Goal: Information Seeking & Learning: Learn about a topic

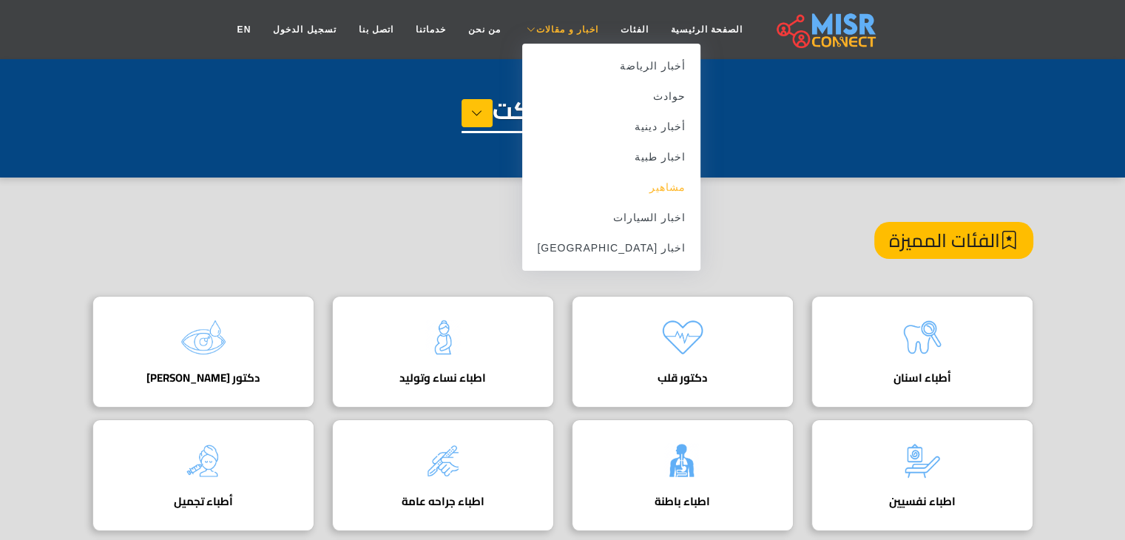
click at [625, 189] on link "مشاهير" at bounding box center [611, 187] width 178 height 30
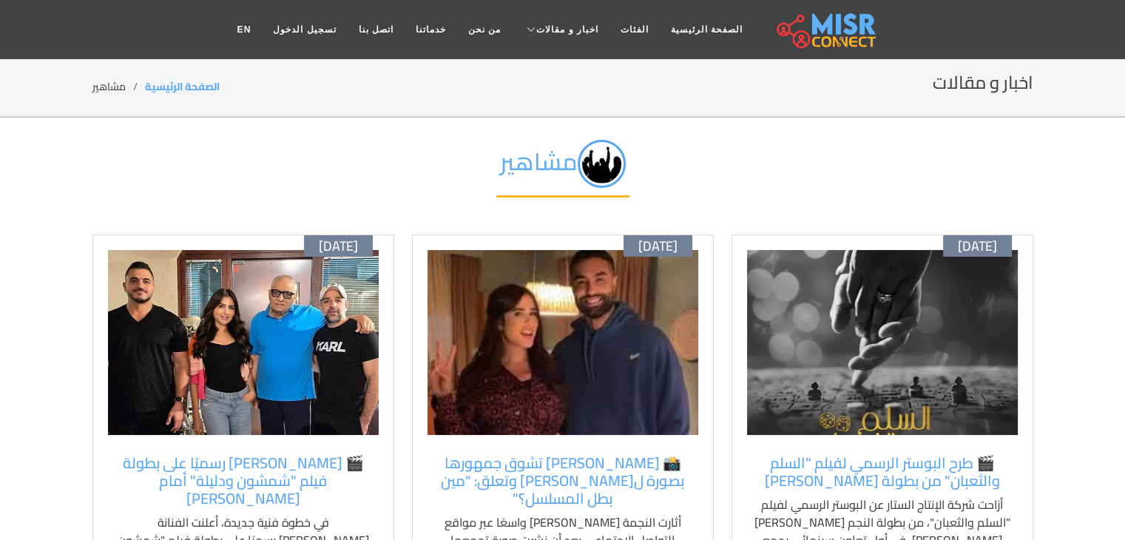
click at [852, 368] on img at bounding box center [882, 342] width 271 height 185
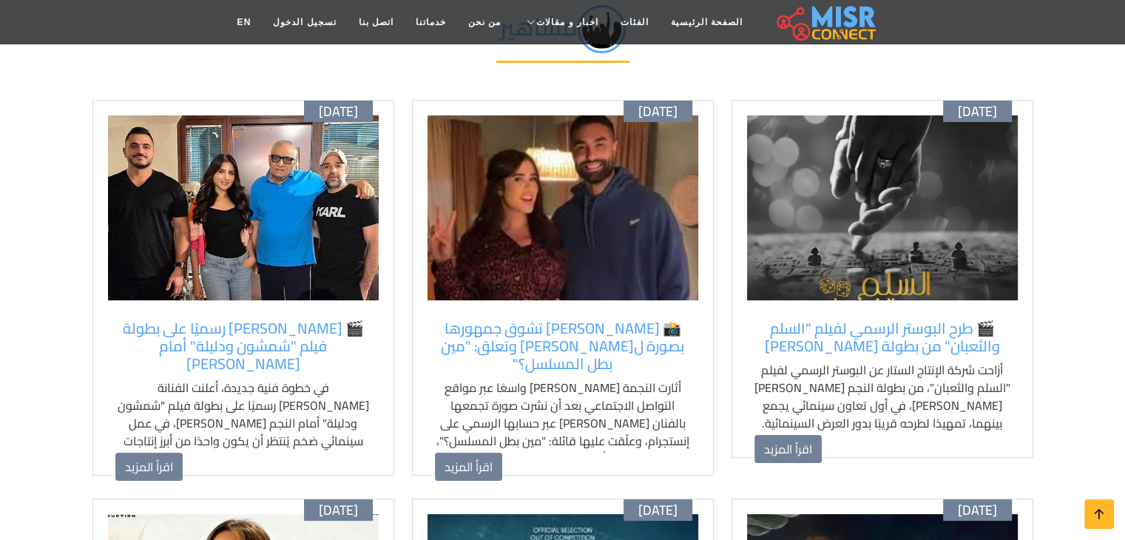
scroll to position [135, 0]
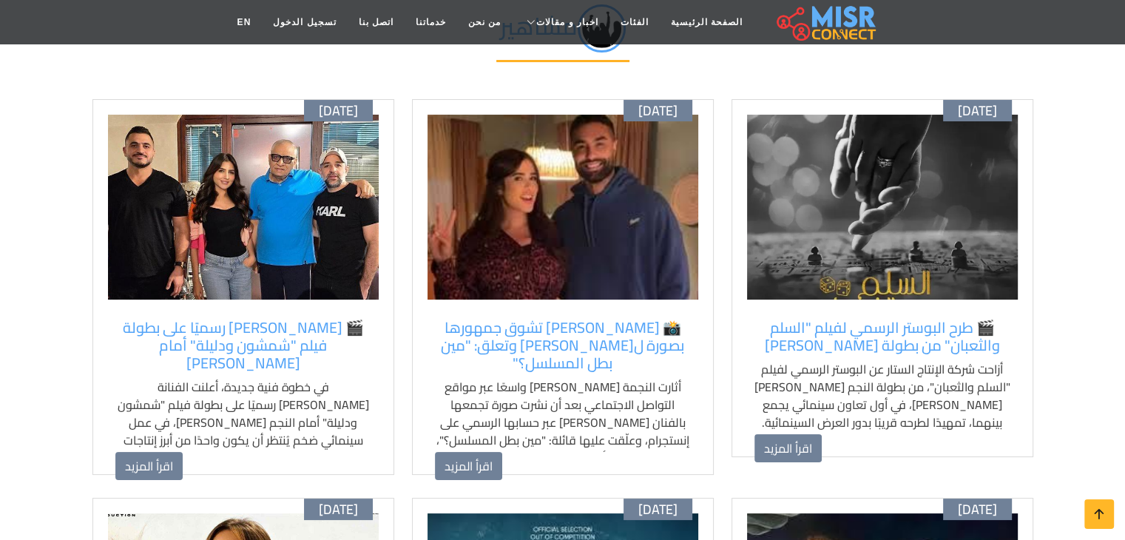
click at [571, 226] on img at bounding box center [562, 207] width 271 height 185
click at [314, 183] on img at bounding box center [243, 207] width 271 height 185
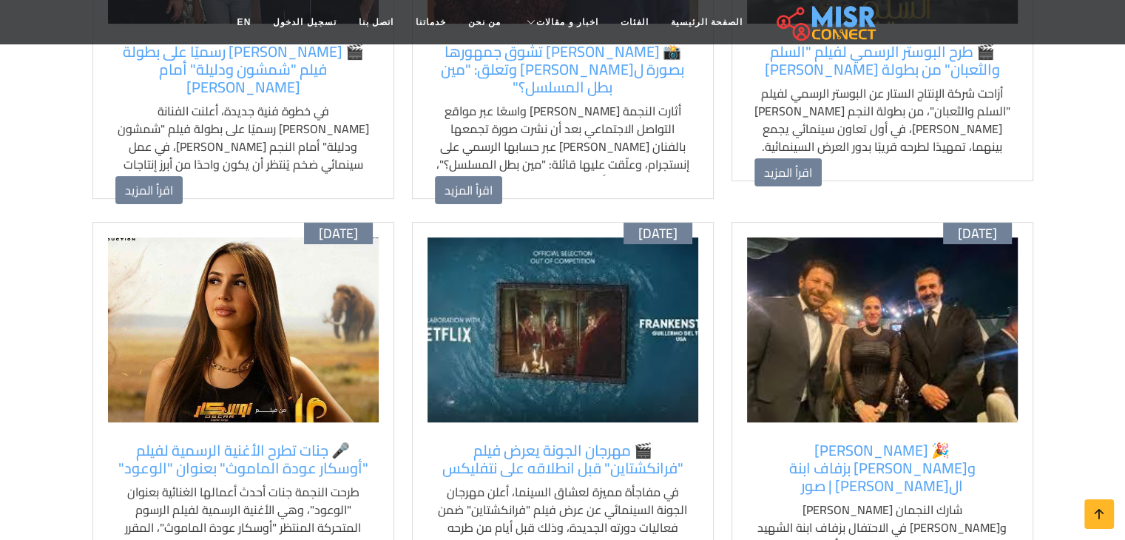
scroll to position [413, 0]
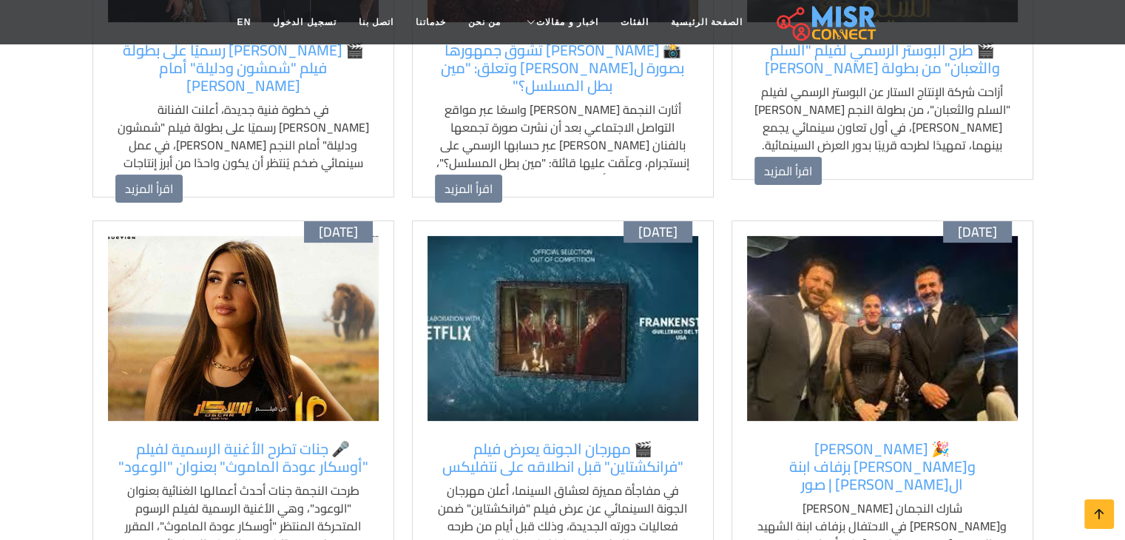
click at [810, 291] on img at bounding box center [882, 328] width 271 height 185
click at [621, 274] on img at bounding box center [562, 328] width 271 height 185
click at [302, 341] on img at bounding box center [243, 328] width 271 height 185
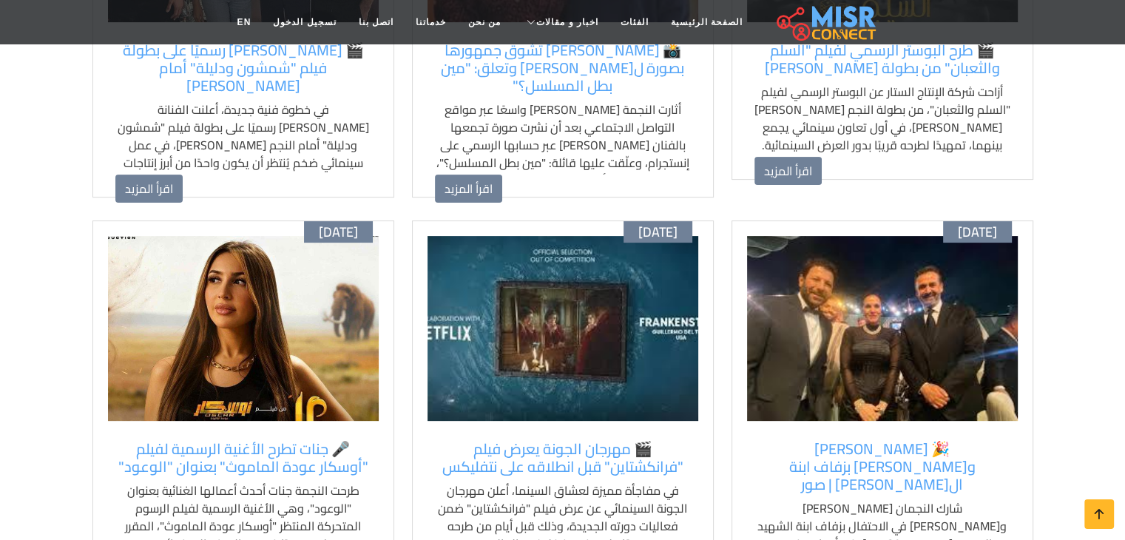
click at [302, 341] on img at bounding box center [243, 328] width 271 height 185
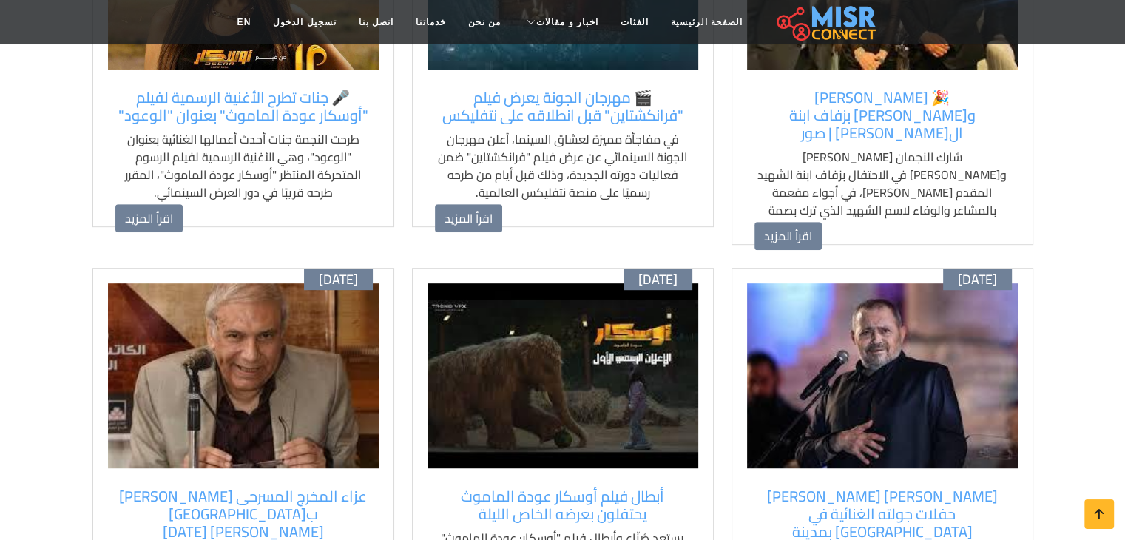
scroll to position [772, 0]
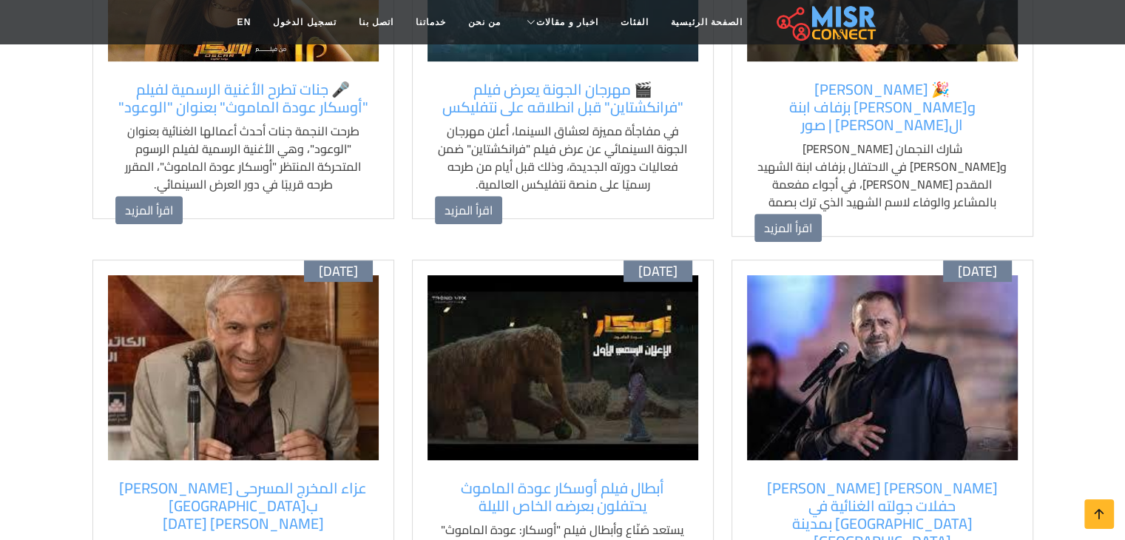
click at [773, 319] on img at bounding box center [882, 367] width 271 height 185
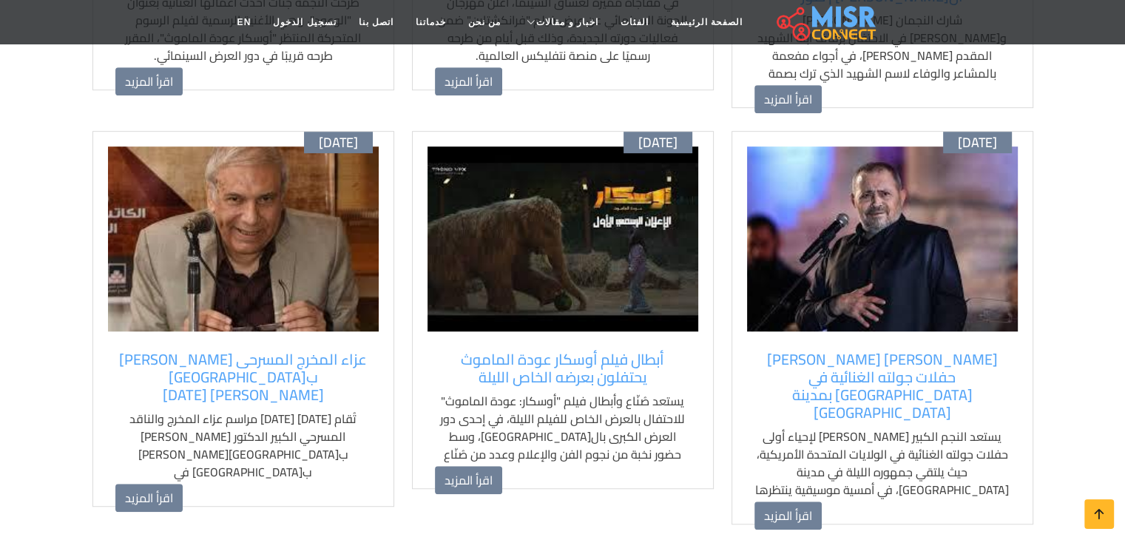
scroll to position [907, 0]
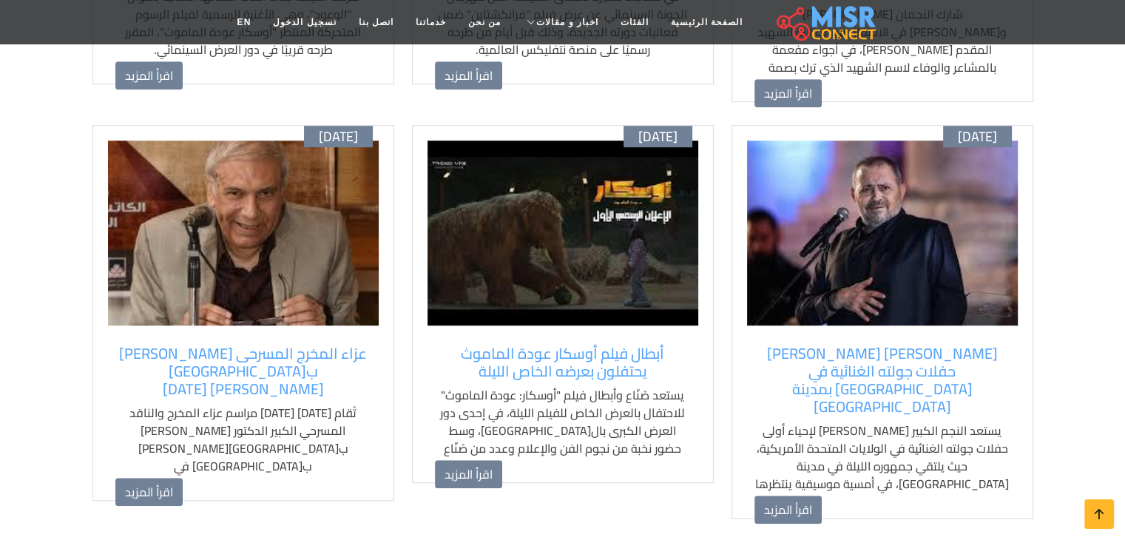
click at [541, 170] on img at bounding box center [562, 232] width 271 height 185
click at [314, 203] on img at bounding box center [243, 232] width 271 height 185
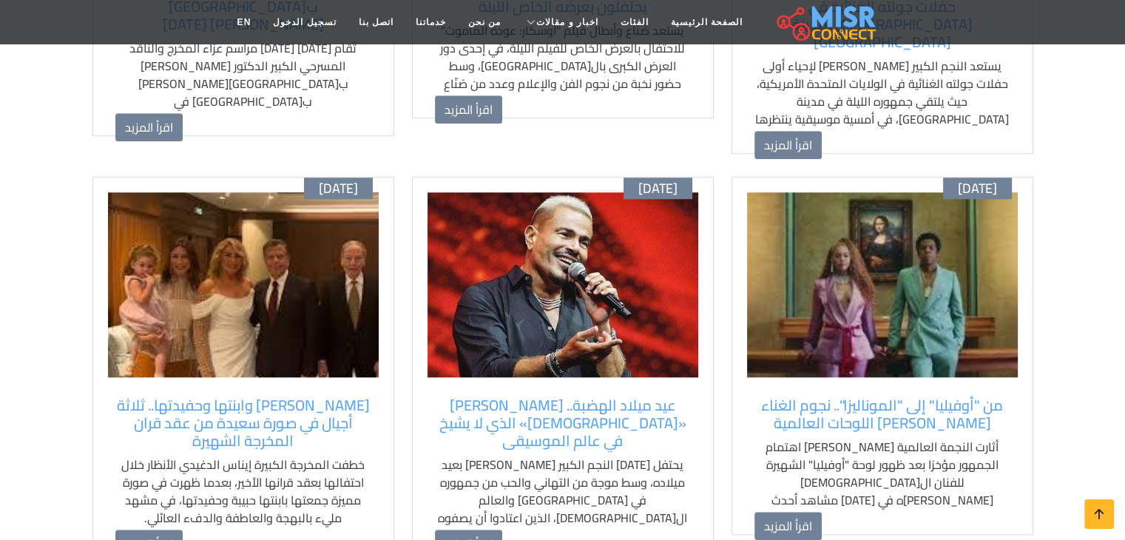
scroll to position [1272, 0]
click at [816, 192] on img at bounding box center [882, 284] width 271 height 185
click at [648, 197] on img at bounding box center [562, 284] width 271 height 185
click at [337, 214] on img at bounding box center [243, 284] width 271 height 185
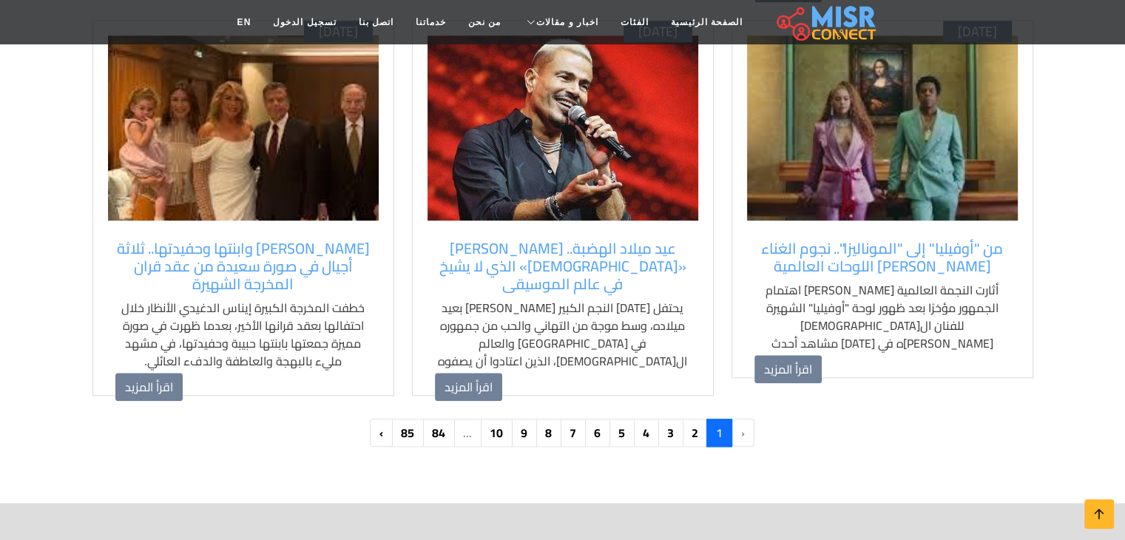
scroll to position [1447, 0]
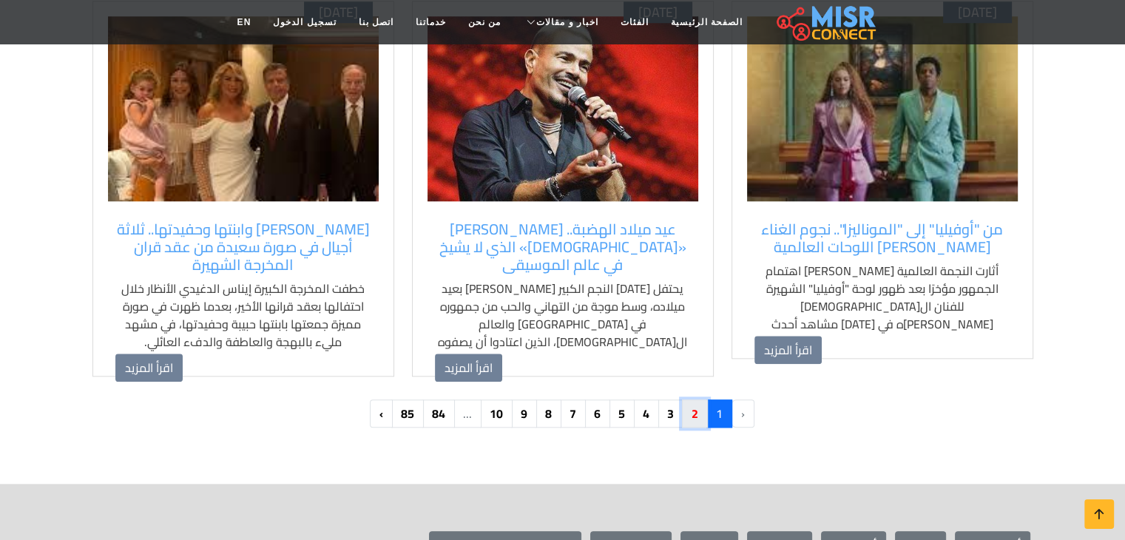
click at [691, 399] on link "2" at bounding box center [695, 413] width 26 height 28
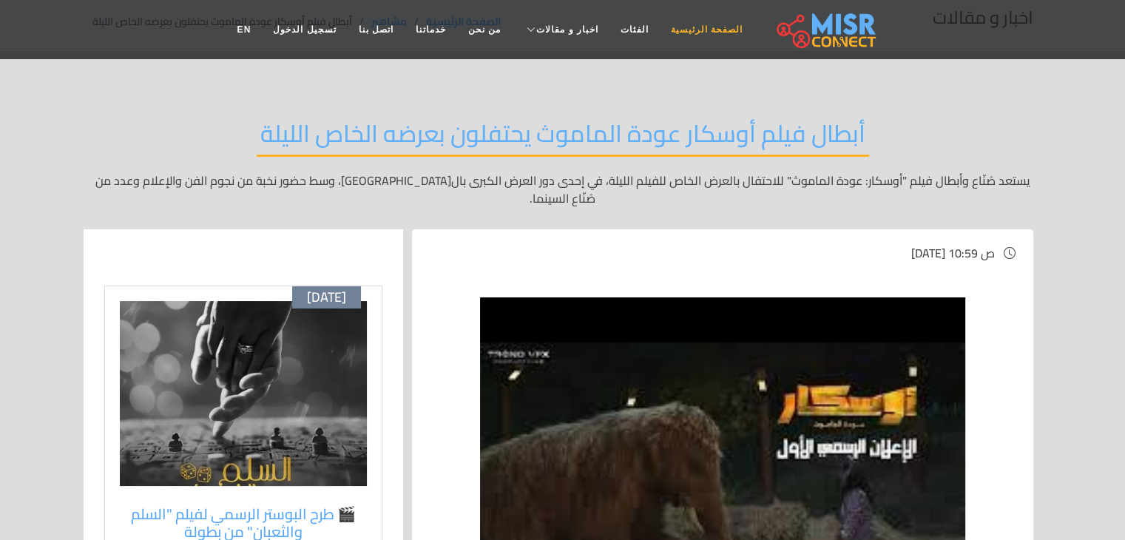
scroll to position [64, 0]
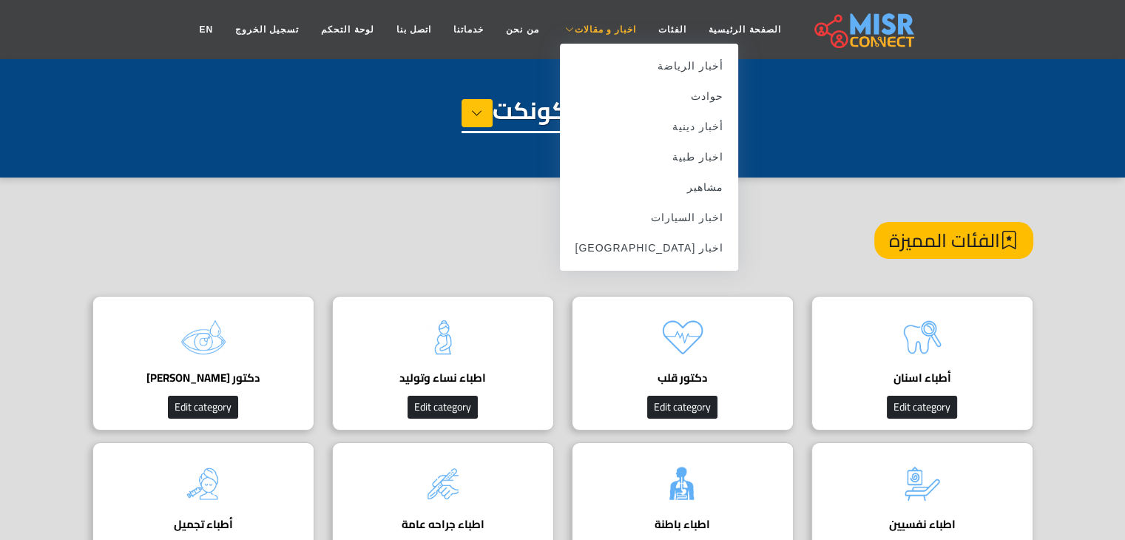
click at [583, 25] on span "اخبار و مقالات" at bounding box center [605, 29] width 62 height 13
click at [637, 184] on link "مشاهير" at bounding box center [649, 187] width 178 height 30
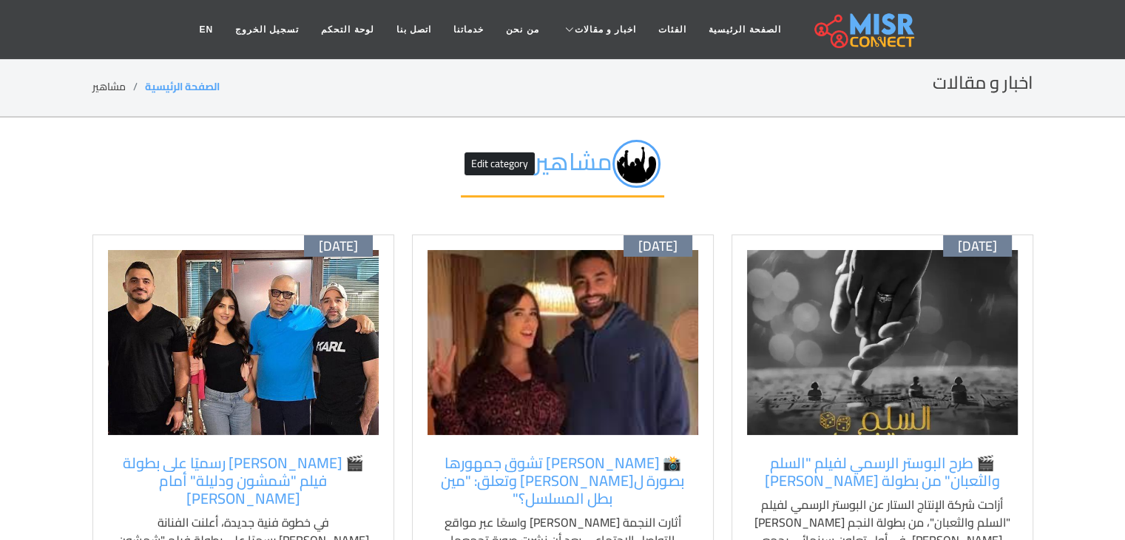
click at [810, 393] on img at bounding box center [882, 342] width 271 height 185
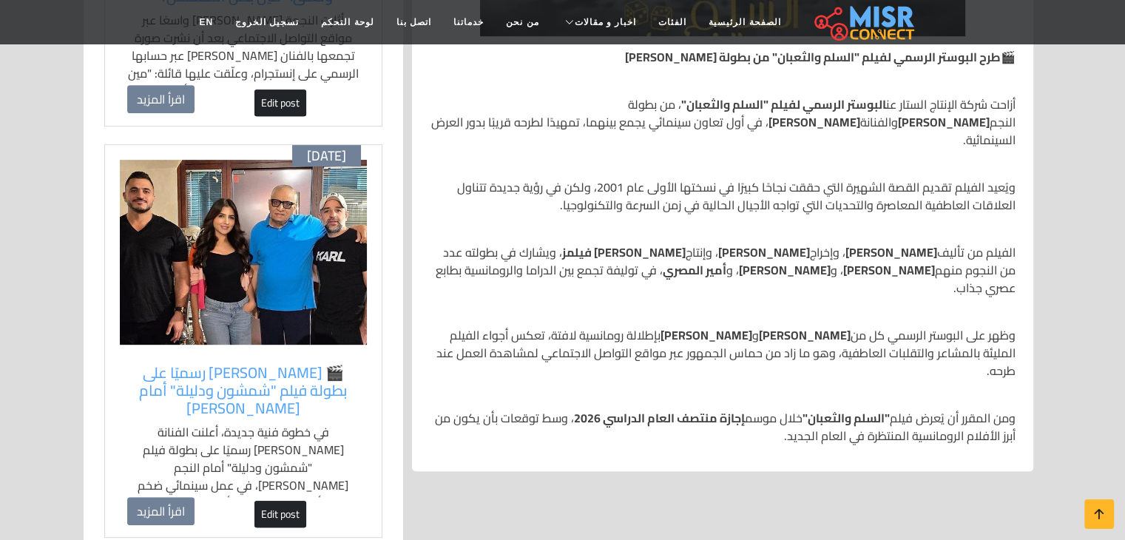
scroll to position [612, 0]
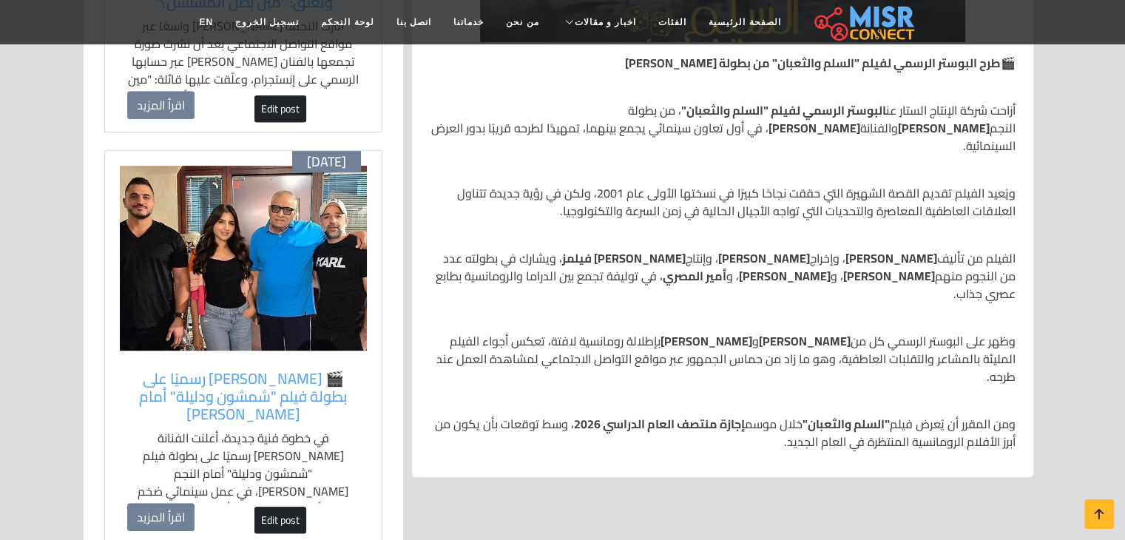
click at [272, 294] on img at bounding box center [243, 258] width 247 height 185
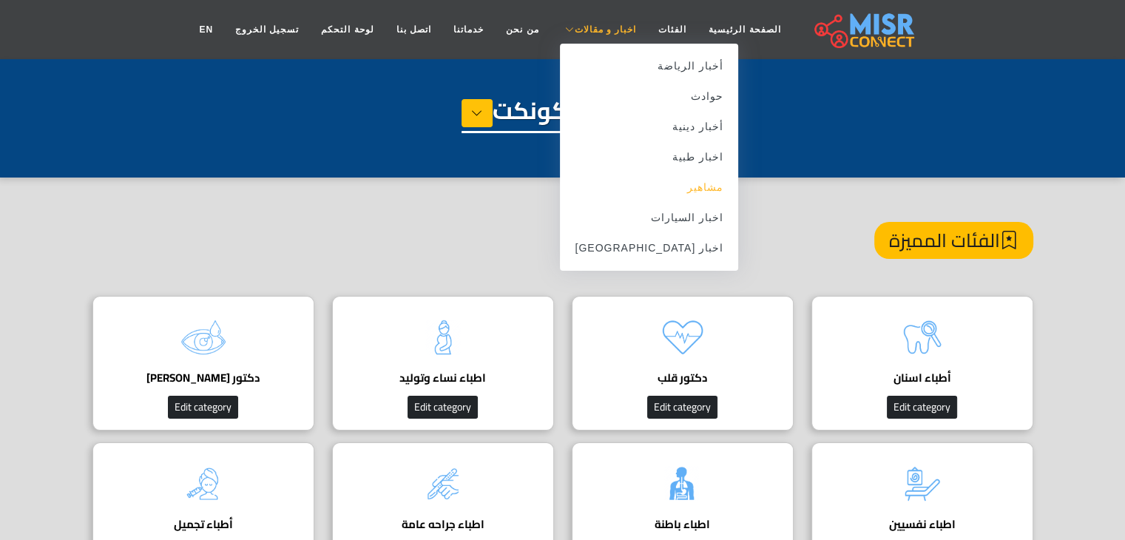
click at [668, 186] on link "مشاهير" at bounding box center [649, 187] width 178 height 30
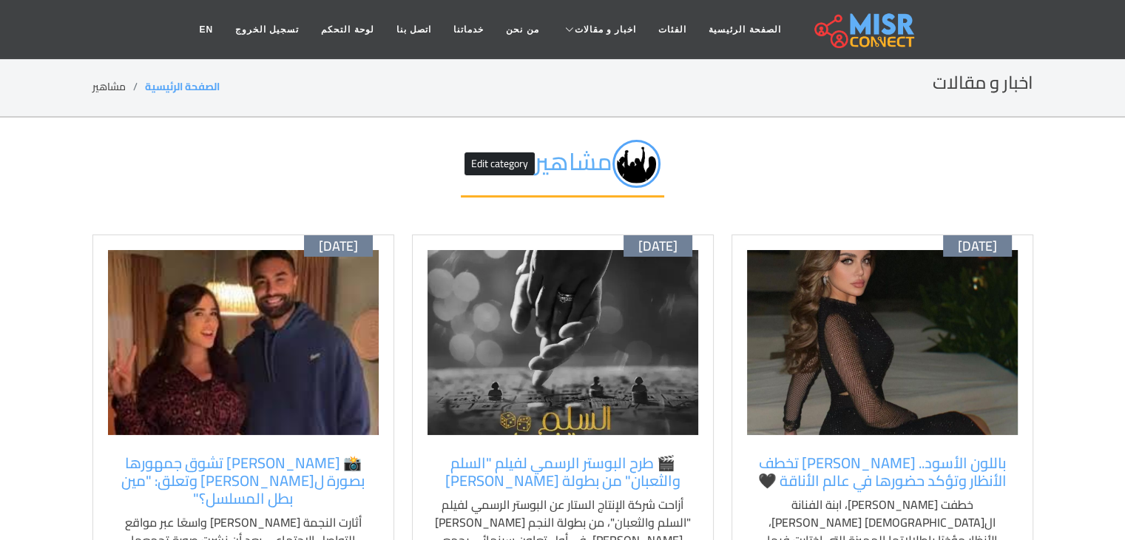
click at [976, 327] on img at bounding box center [882, 342] width 271 height 185
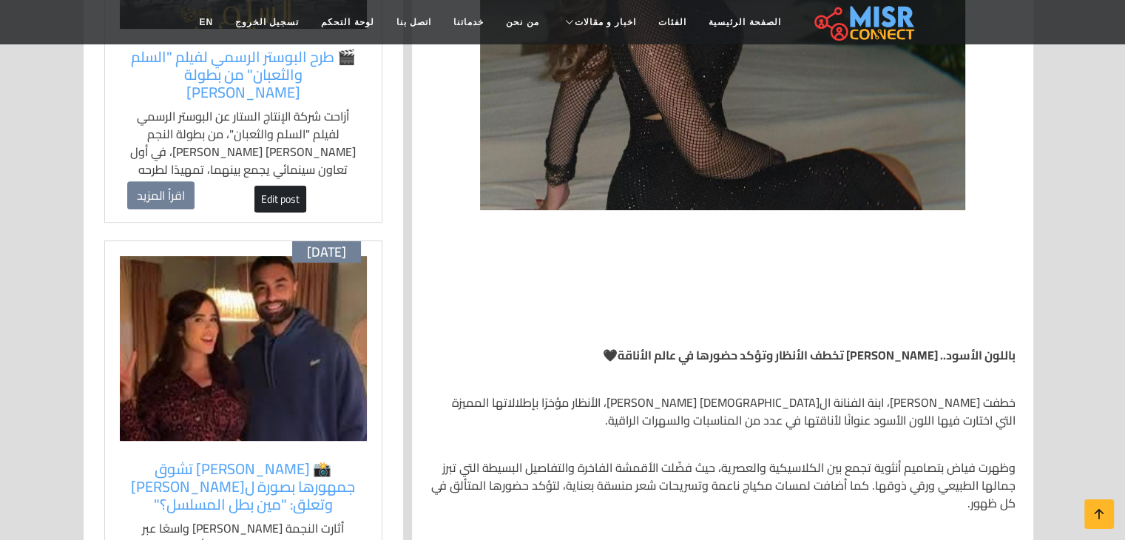
scroll to position [523, 0]
click at [648, 310] on div "باللون الأسود.. [PERSON_NAME] تخطف الأنظار وتؤكد حضورها في عالم الأناقة 🖤 خطفت …" at bounding box center [723, 523] width 586 height 426
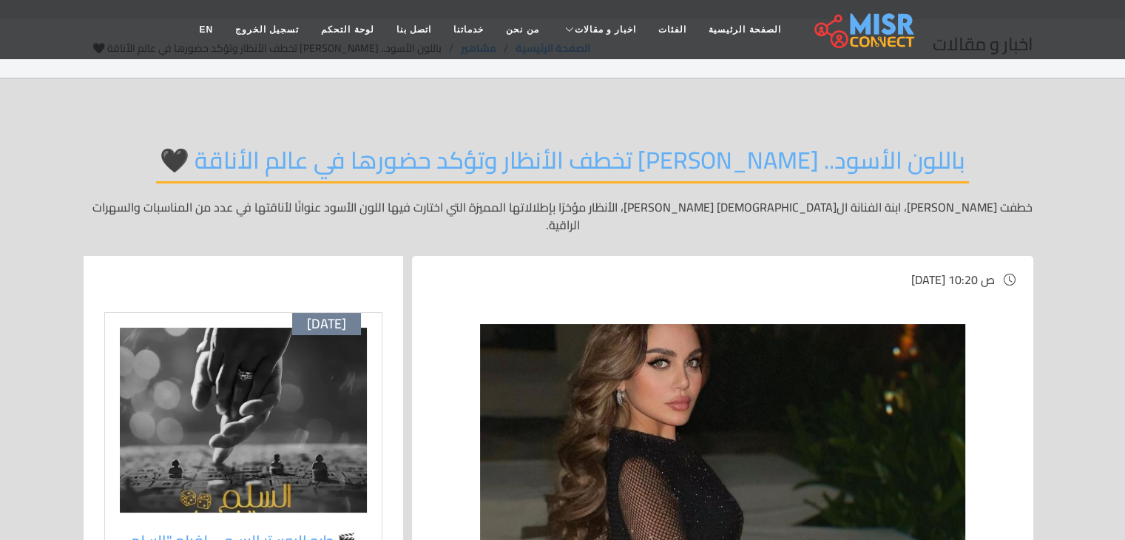
scroll to position [0, 0]
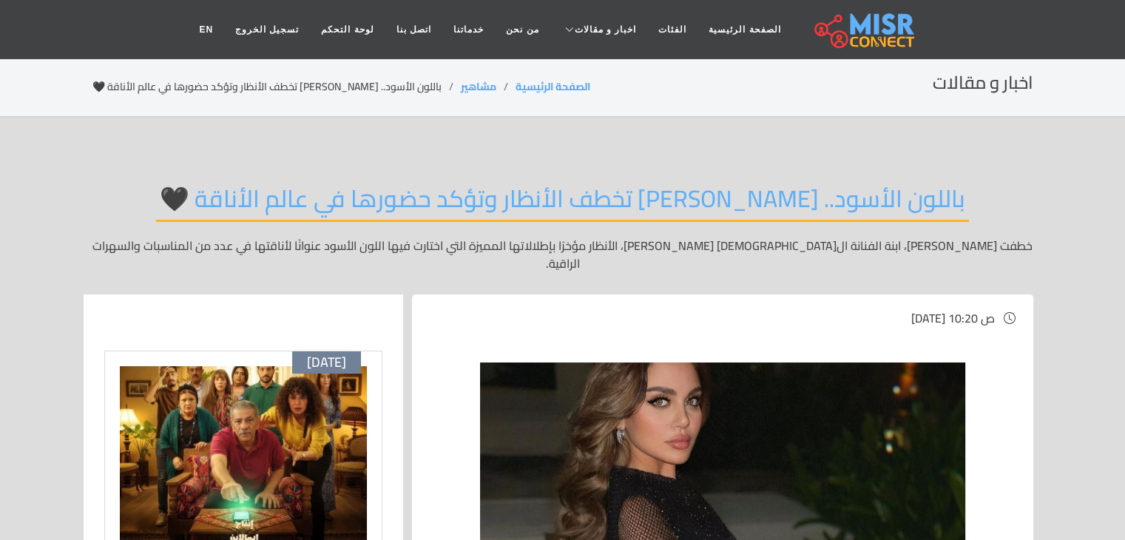
click at [302, 403] on img at bounding box center [243, 458] width 247 height 185
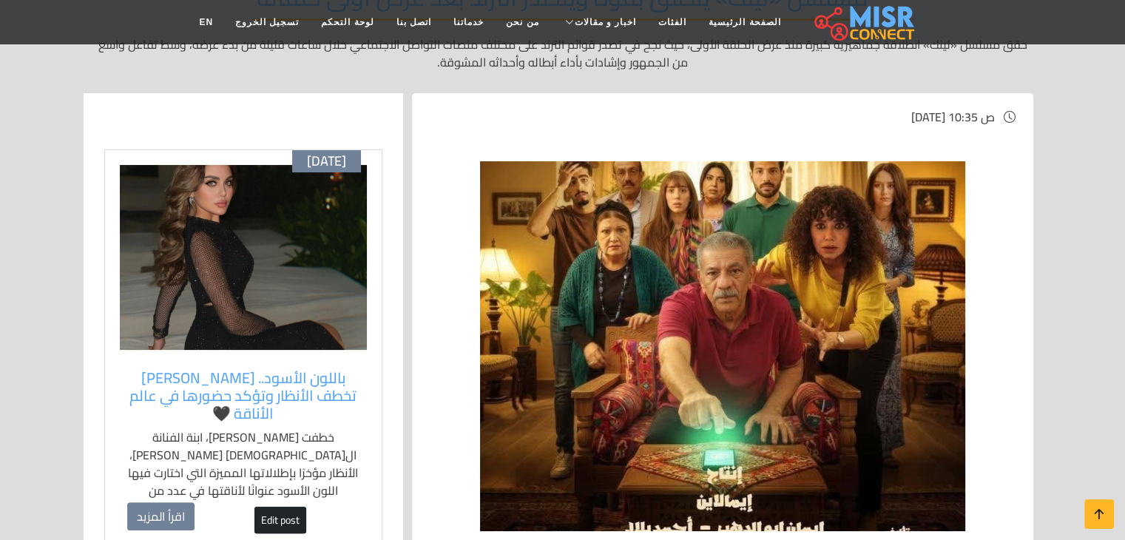
scroll to position [198, 0]
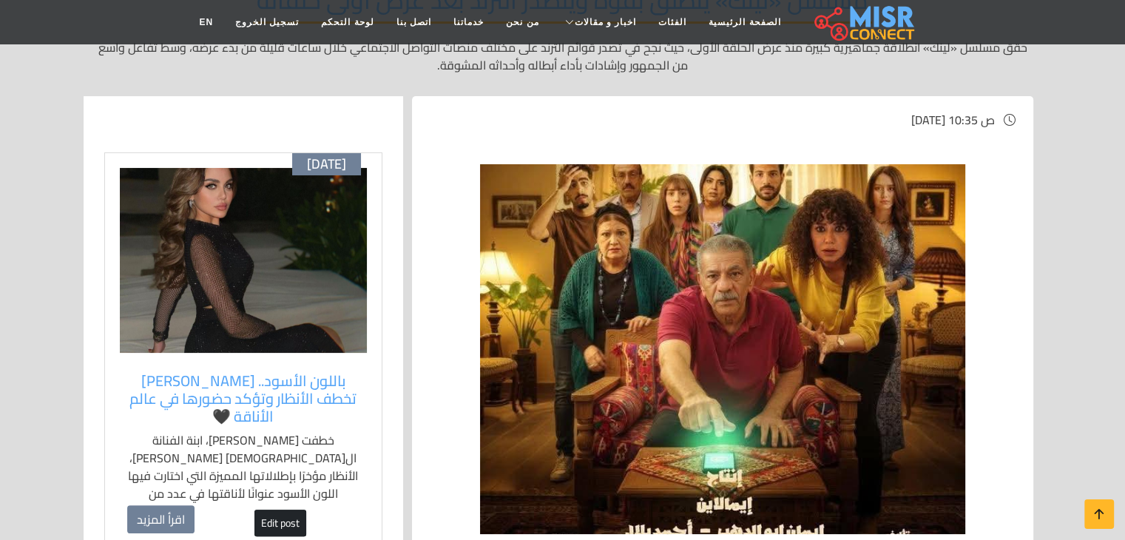
click at [683, 244] on img at bounding box center [722, 349] width 485 height 370
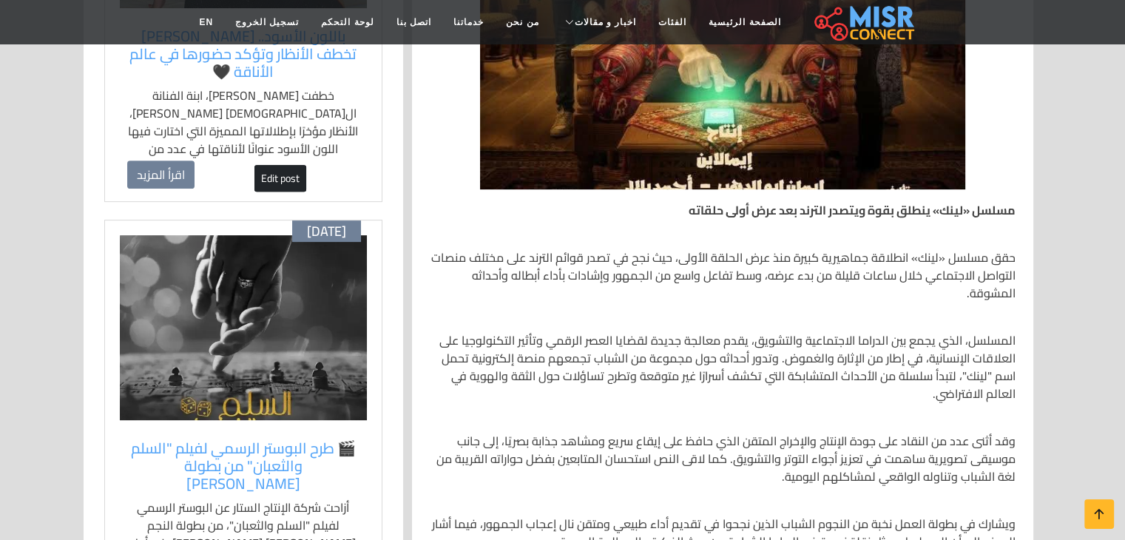
scroll to position [543, 0]
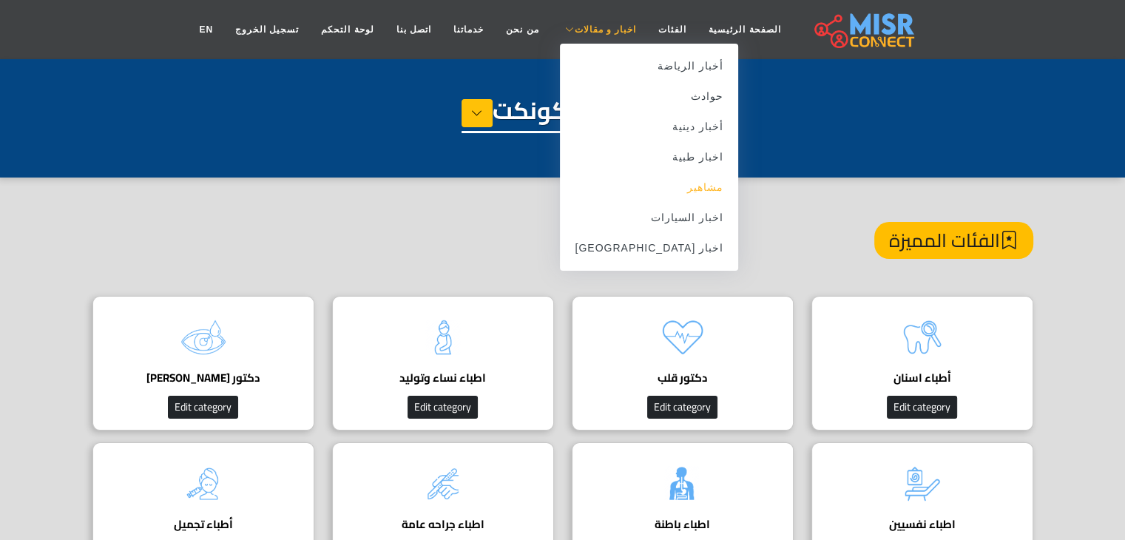
click at [644, 183] on link "مشاهير" at bounding box center [649, 187] width 178 height 30
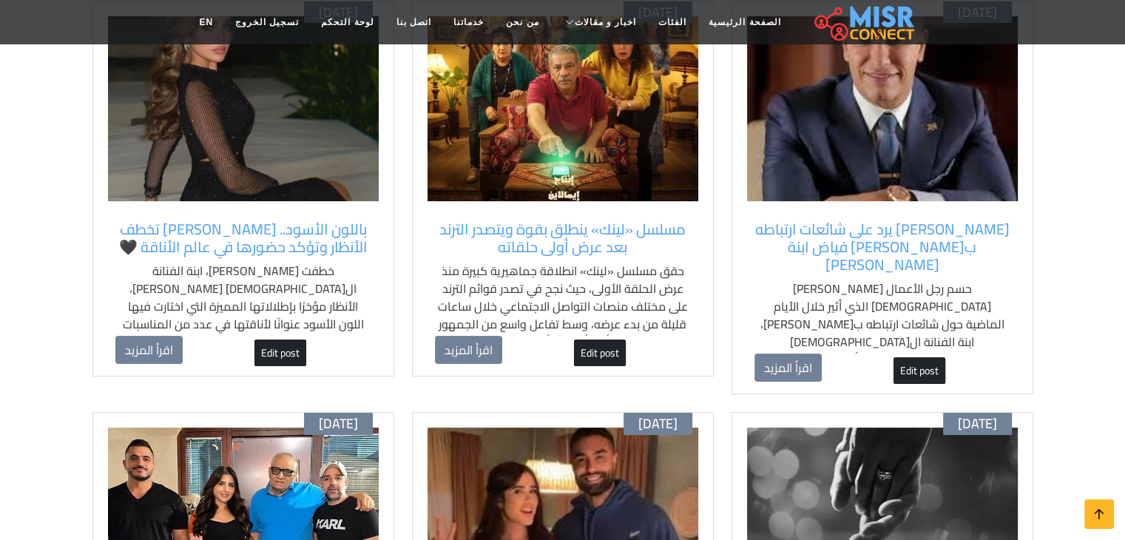
scroll to position [243, 0]
